Goal: Task Accomplishment & Management: Use online tool/utility

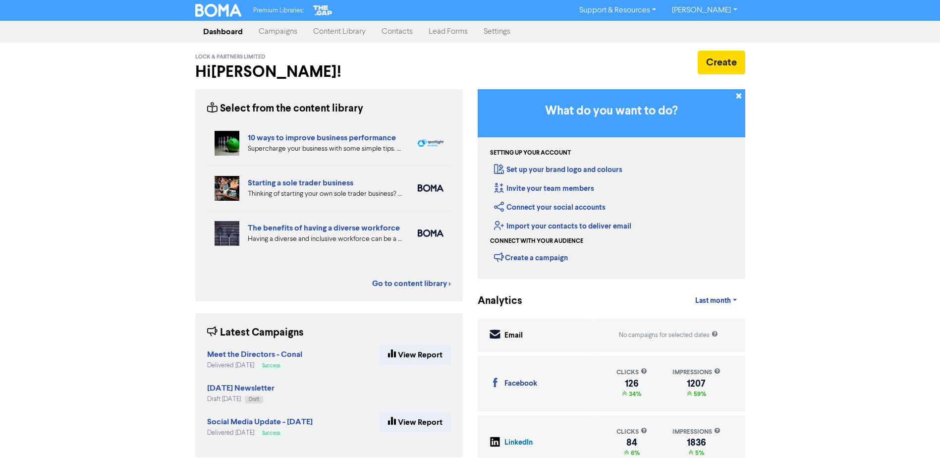
click at [288, 34] on link "Campaigns" at bounding box center [278, 32] width 55 height 20
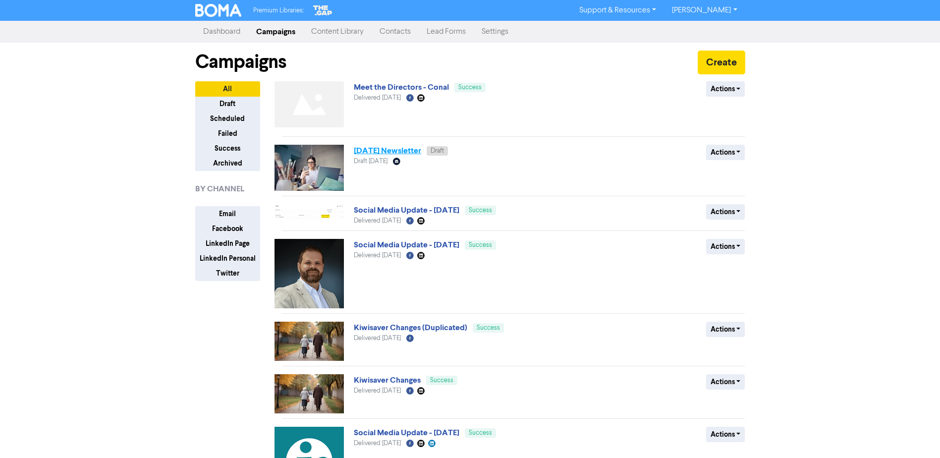
click at [420, 152] on link "[DATE] Newsletter" at bounding box center [387, 151] width 67 height 10
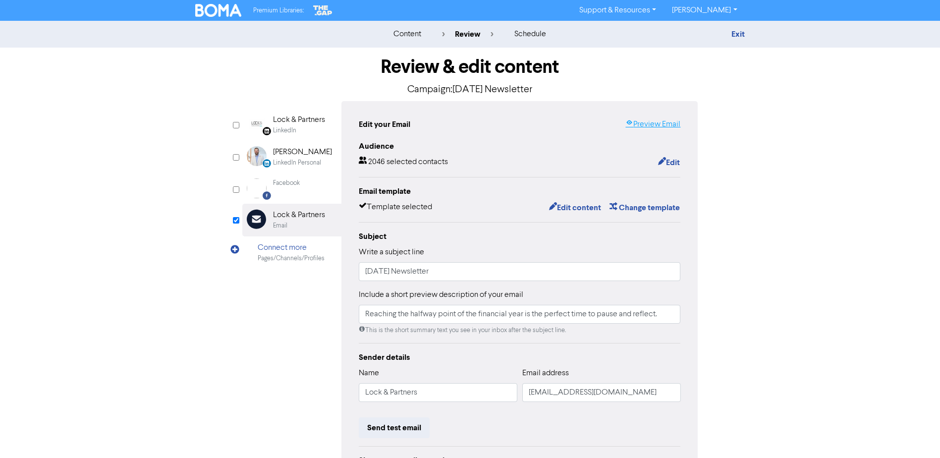
click at [654, 122] on link "Preview Email" at bounding box center [653, 124] width 55 height 12
click at [571, 208] on button "Edit content" at bounding box center [575, 207] width 53 height 13
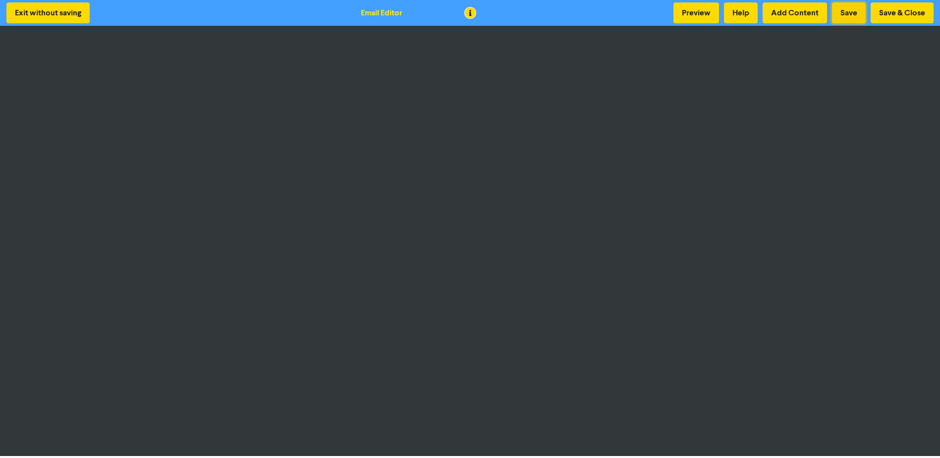
click at [843, 12] on button "Save" at bounding box center [849, 12] width 34 height 21
click at [692, 10] on button "Preview" at bounding box center [697, 12] width 46 height 21
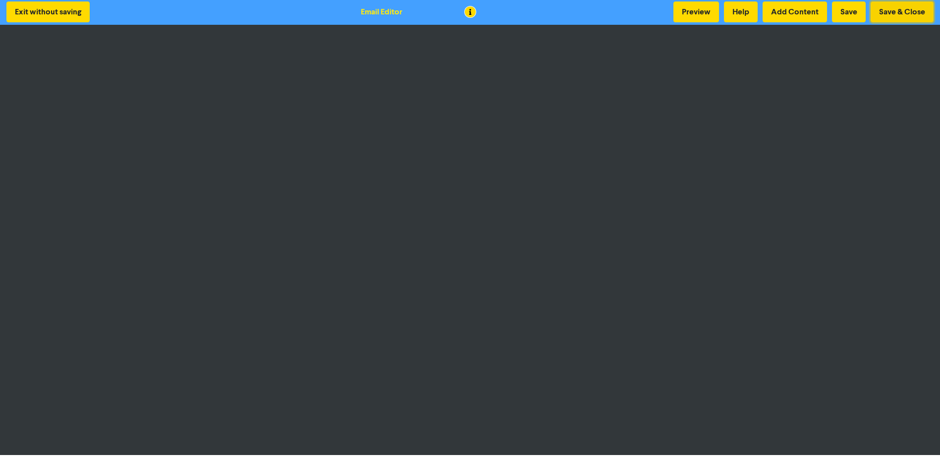
click at [915, 13] on button "Save & Close" at bounding box center [902, 11] width 63 height 21
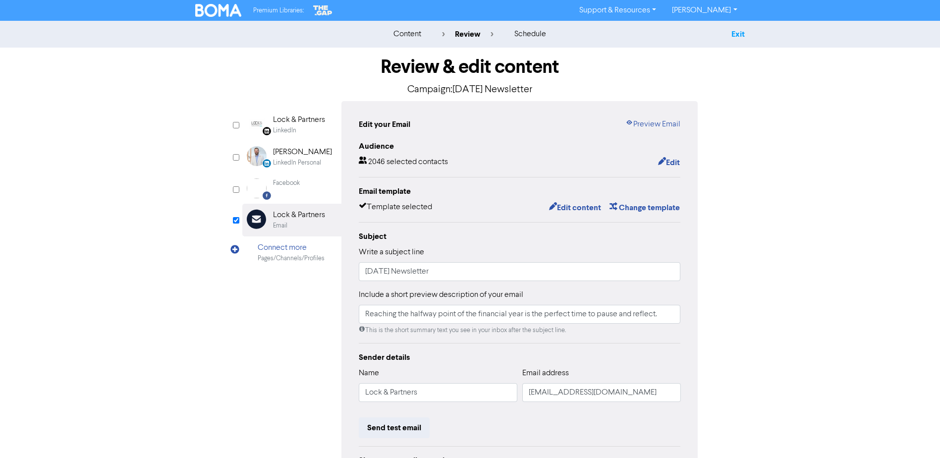
click at [738, 33] on link "Exit" at bounding box center [738, 34] width 13 height 10
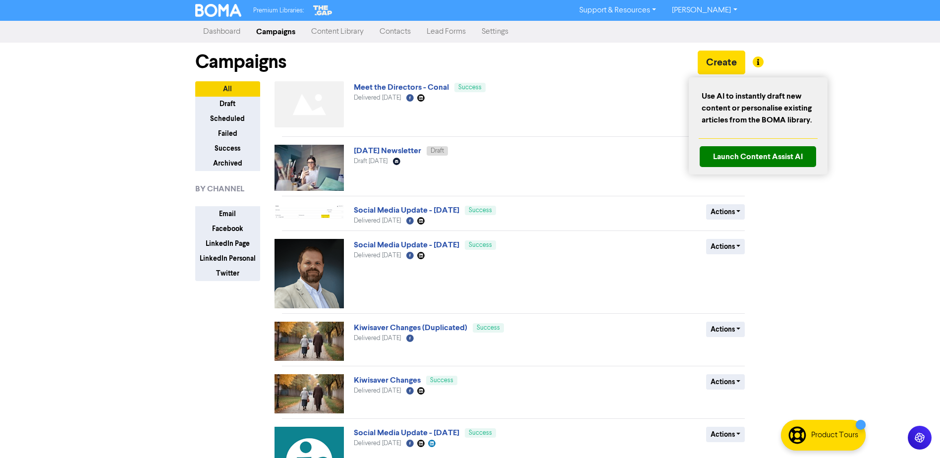
click at [775, 97] on span "Use AI to instantly draft new content or personalise existing articles from the…" at bounding box center [758, 108] width 113 height 36
drag, startPoint x: 775, startPoint y: 97, endPoint x: 742, endPoint y: 94, distance: 32.9
click at [742, 94] on span "Use AI to instantly draft new content or personalise existing articles from the…" at bounding box center [758, 108] width 113 height 36
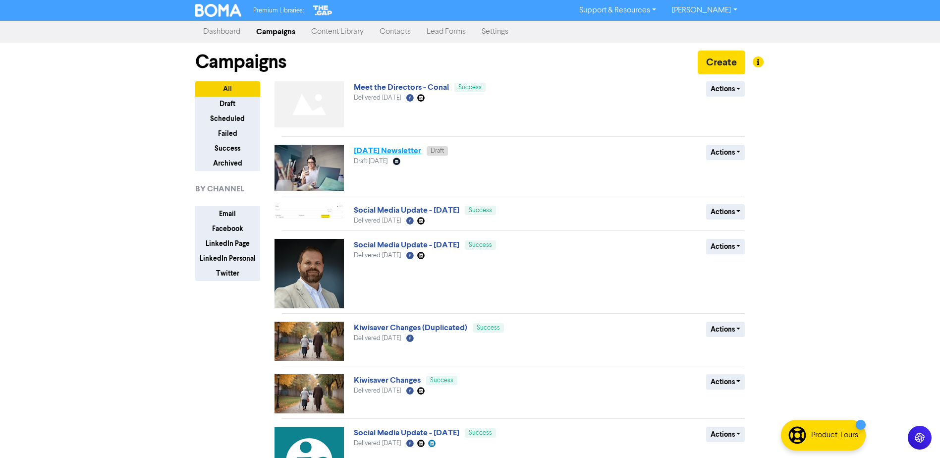
click at [411, 152] on link "[DATE] Newsletter" at bounding box center [387, 151] width 67 height 10
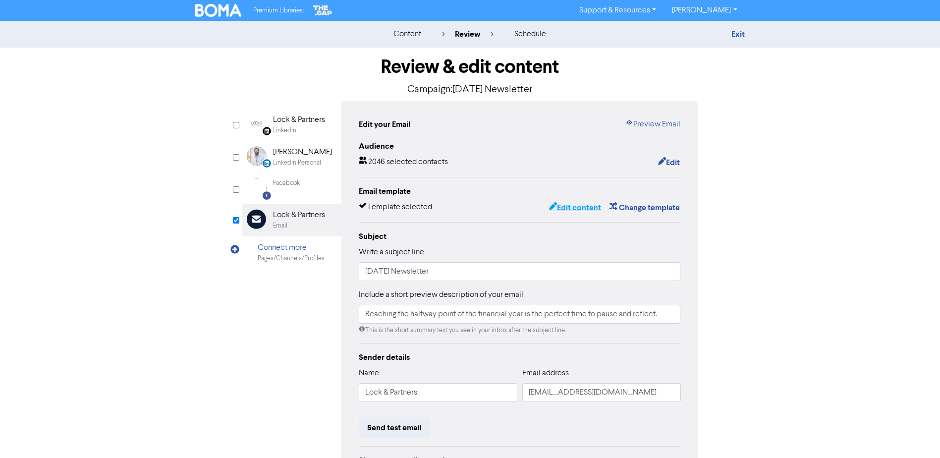
click at [566, 209] on button "Edit content" at bounding box center [575, 207] width 53 height 13
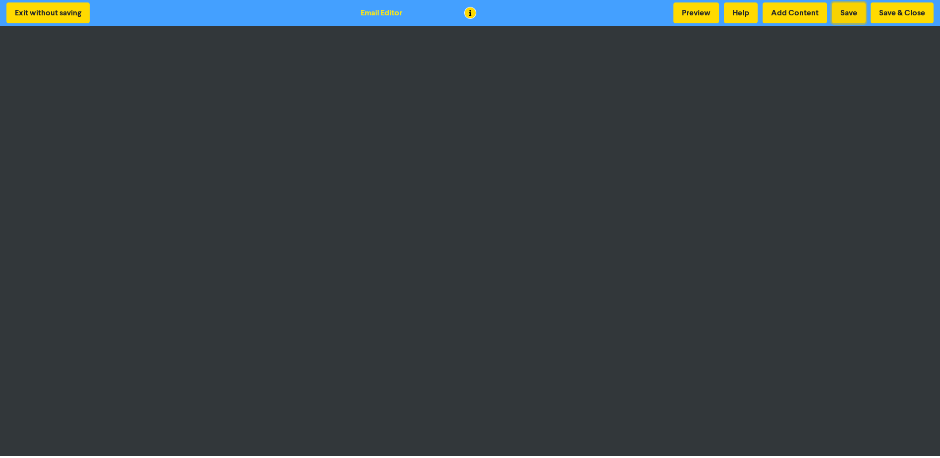
click at [851, 14] on button "Save" at bounding box center [849, 12] width 34 height 21
click at [684, 4] on button "Preview" at bounding box center [697, 12] width 46 height 21
click at [886, 12] on button "Save & Close" at bounding box center [902, 12] width 63 height 21
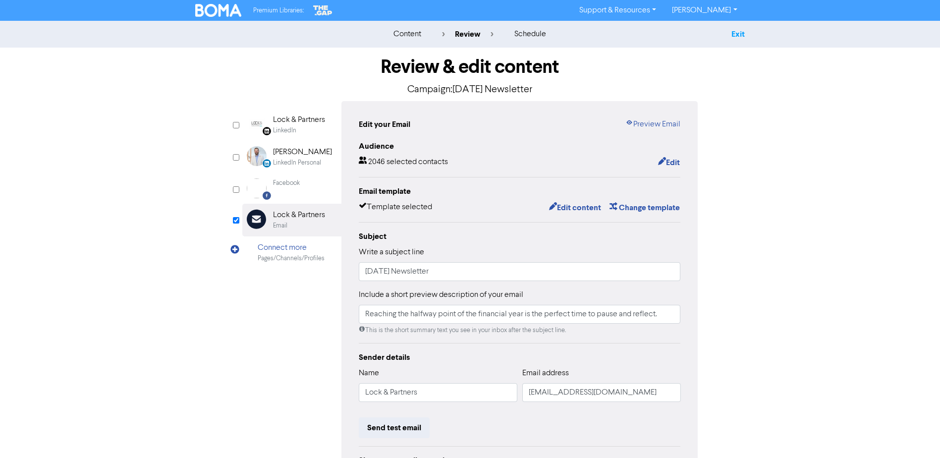
click at [738, 32] on link "Exit" at bounding box center [738, 34] width 13 height 10
